Goal: Navigation & Orientation: Find specific page/section

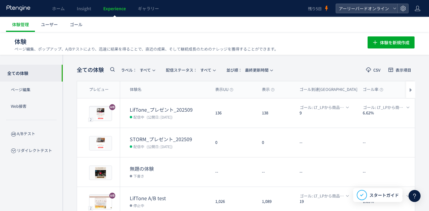
click at [115, 11] on link "Experience" at bounding box center [114, 8] width 35 height 17
click at [60, 10] on span "ホーム" at bounding box center [58, 8] width 13 height 6
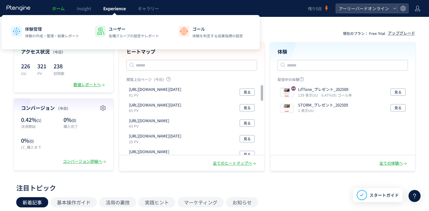
click at [111, 10] on span "Experience" at bounding box center [114, 8] width 23 height 6
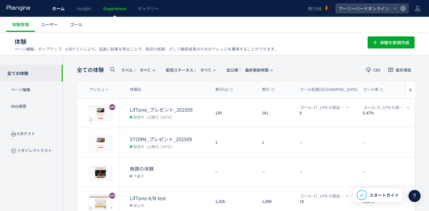
click at [62, 11] on span "ホーム" at bounding box center [58, 8] width 13 height 6
